Goal: Task Accomplishment & Management: Manage account settings

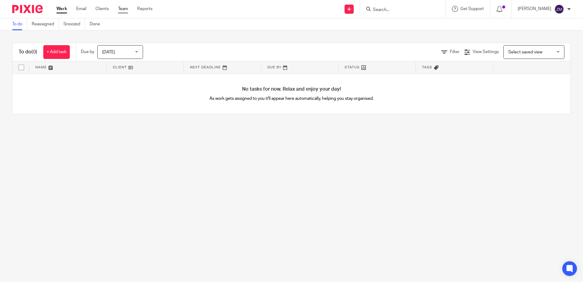
click at [126, 10] on link "Team" at bounding box center [123, 9] width 10 height 6
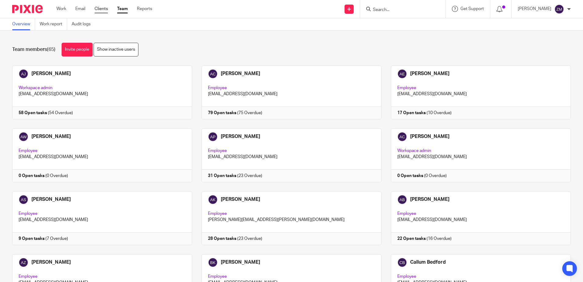
click at [96, 9] on link "Clients" at bounding box center [101, 9] width 13 height 6
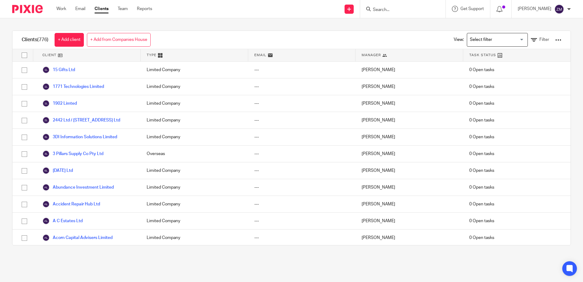
click at [483, 42] on input "Search for option" at bounding box center [496, 39] width 56 height 11
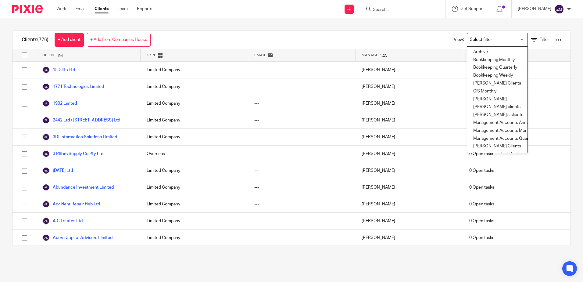
click at [262, 43] on div "Clients (776) + Add client + Add from Companies House View: Loading... Archive …" at bounding box center [292, 40] width 558 height 18
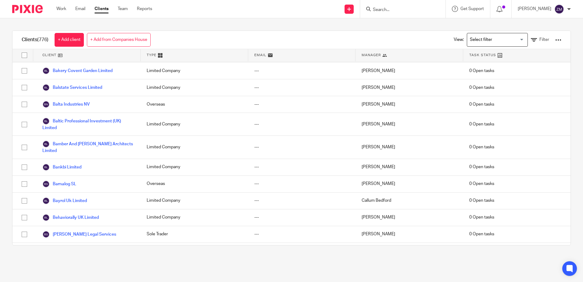
scroll to position [1220, 0]
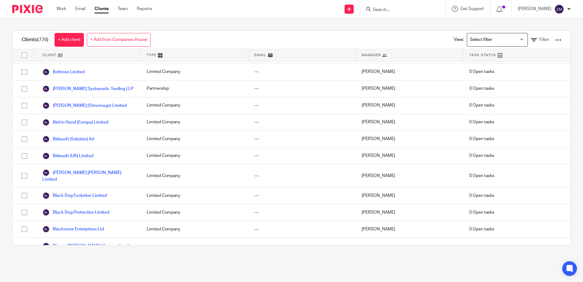
click at [555, 38] on div at bounding box center [558, 40] width 6 height 6
click at [278, 29] on div "Clients (776) + Add client + Add from Companies House View: Loading... Filter C…" at bounding box center [291, 137] width 583 height 239
drag, startPoint x: 57, startPoint y: 7, endPoint x: 59, endPoint y: 8, distance: 3.1
click at [57, 7] on link "Work" at bounding box center [61, 9] width 10 height 6
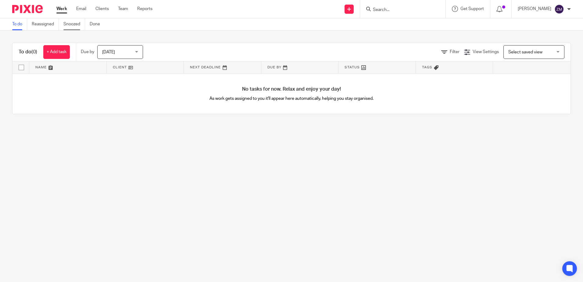
click at [73, 25] on link "Snoozed" at bounding box center [74, 24] width 22 height 12
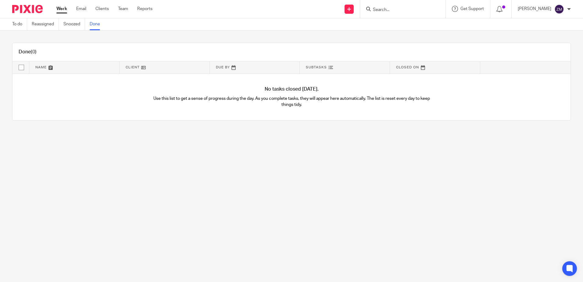
click at [569, 7] on div at bounding box center [569, 9] width 4 height 4
click at [562, 22] on li "My profile" at bounding box center [547, 24] width 40 height 9
click at [536, 21] on li "My profile" at bounding box center [547, 24] width 40 height 9
click at [351, 10] on icon at bounding box center [349, 9] width 4 height 4
click at [141, 10] on link "Reports" at bounding box center [144, 9] width 15 height 6
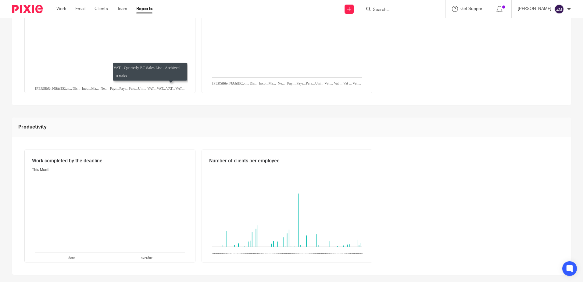
scroll to position [213, 0]
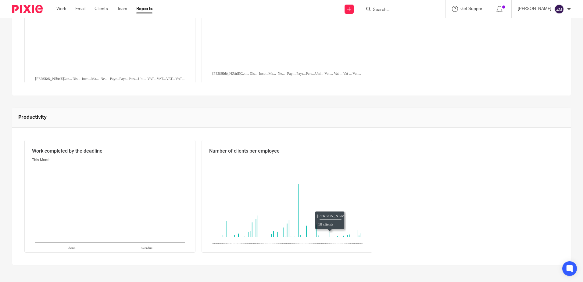
click at [330, 235] on icon "Ankita Kumar:18," at bounding box center [329, 233] width 1 height 5
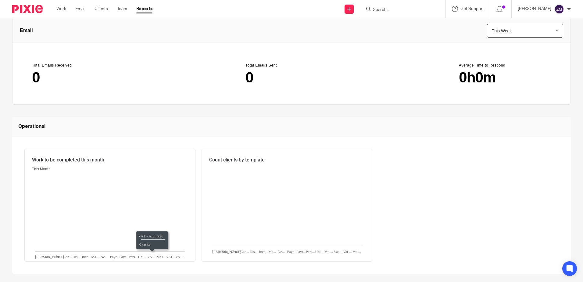
scroll to position [0, 0]
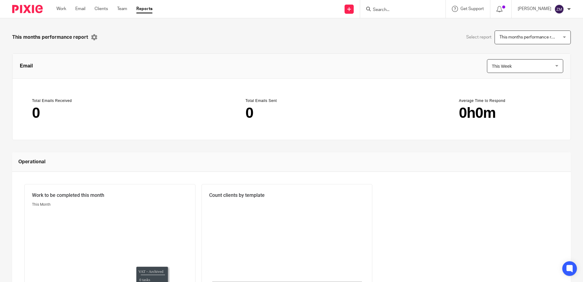
click at [514, 73] on header "Email This Week This Week This Week This Month This Year this_week" at bounding box center [292, 66] width 558 height 25
click at [512, 70] on span "This Week" at bounding box center [520, 65] width 57 height 13
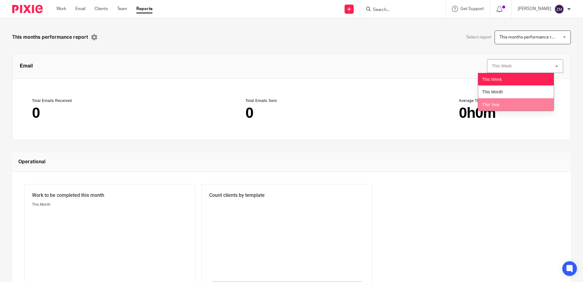
click at [511, 105] on li "This Year" at bounding box center [516, 104] width 76 height 13
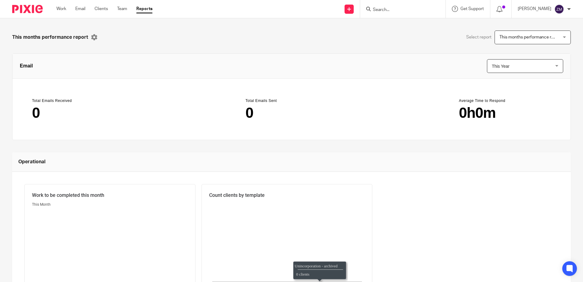
click at [523, 43] on span "This months performance report" at bounding box center [528, 37] width 57 height 13
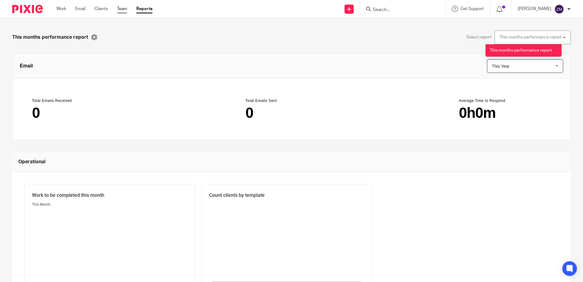
click at [127, 7] on link "Team" at bounding box center [122, 9] width 10 height 6
click at [59, 10] on link "Work" at bounding box center [61, 9] width 10 height 6
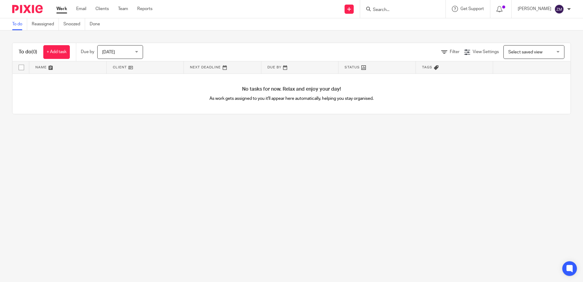
click at [27, 11] on img at bounding box center [27, 9] width 30 height 8
click at [58, 55] on link "+ Add task" at bounding box center [56, 52] width 27 height 14
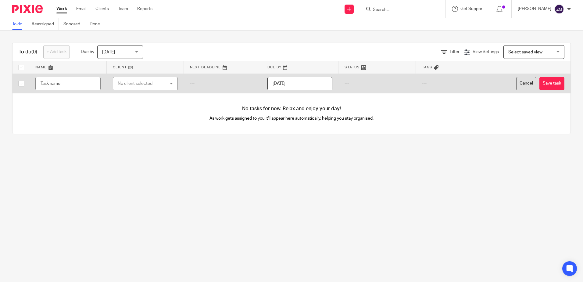
click at [516, 86] on button "Cancel" at bounding box center [526, 84] width 20 height 14
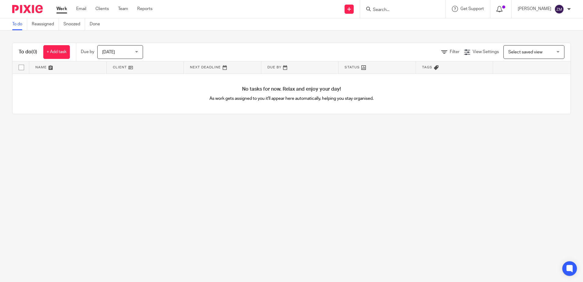
click at [505, 12] on div at bounding box center [501, 8] width 9 height 7
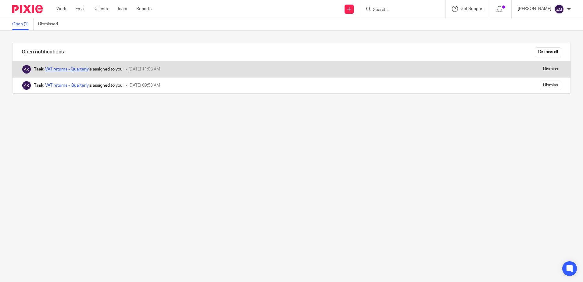
click at [71, 67] on link "VAT returns - Quarterly" at bounding box center [67, 69] width 44 height 4
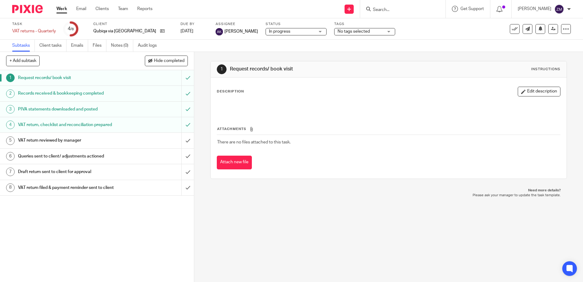
click at [113, 143] on h1 "VAT return reviewed by manager" at bounding box center [70, 140] width 105 height 9
click at [136, 167] on div "Draft return sent to client for approval" at bounding box center [97, 171] width 158 height 9
click at [124, 139] on div "VAT return reviewed by manager" at bounding box center [97, 140] width 158 height 9
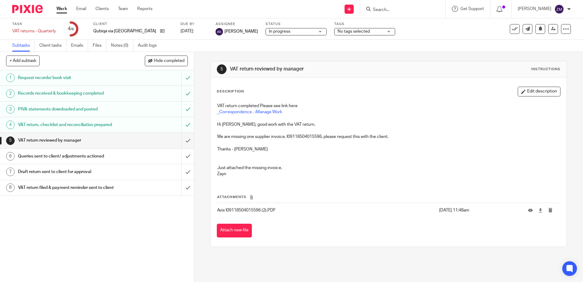
click at [125, 158] on div "Queries sent to client/ adjustments actioned" at bounding box center [97, 156] width 158 height 9
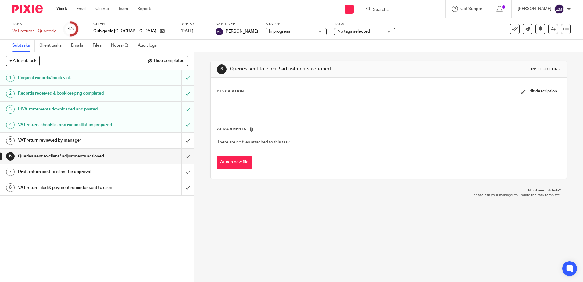
click at [133, 136] on div "VAT return reviewed by manager" at bounding box center [97, 140] width 158 height 9
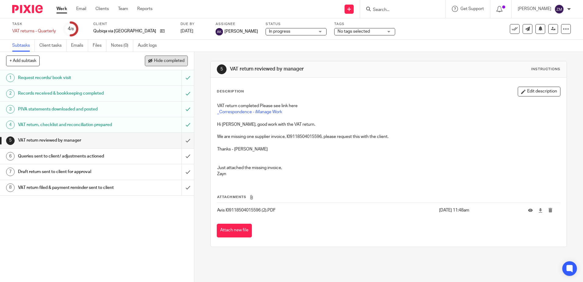
click at [163, 63] on button "Hide completed" at bounding box center [166, 61] width 43 height 10
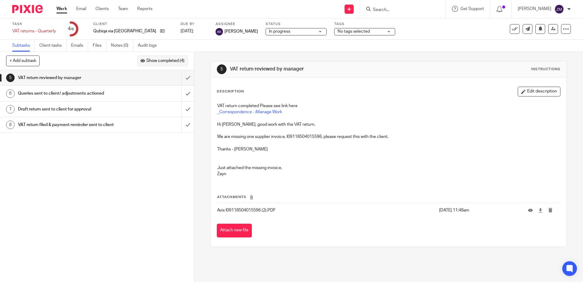
click at [176, 59] on span "Show completed (4)" at bounding box center [165, 61] width 38 height 5
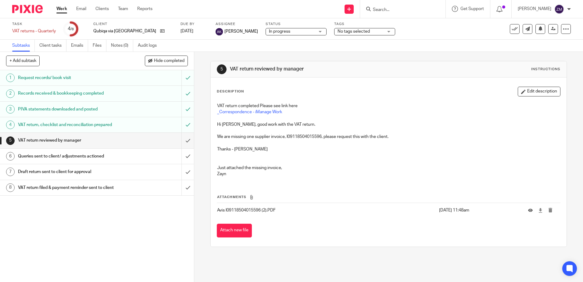
click at [224, 31] on span "[PERSON_NAME]" at bounding box center [241, 31] width 34 height 6
click at [216, 36] on div "Assignee [PERSON_NAME]" at bounding box center [237, 29] width 42 height 15
click at [552, 30] on link at bounding box center [553, 29] width 10 height 10
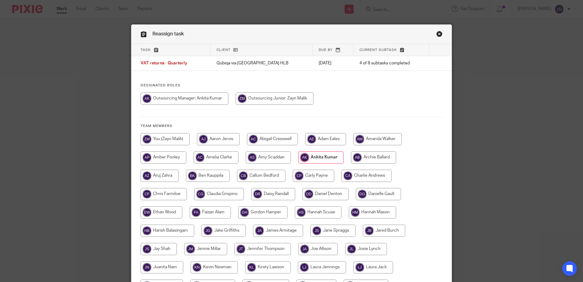
click at [493, 36] on div "Reassign task Task Client Due by Current subtask VAT returns - Quarterly Qubiqa…" at bounding box center [291, 141] width 583 height 282
click at [439, 34] on link "Close this dialog window" at bounding box center [439, 35] width 6 height 8
